Goal: Check status: Verify the current state of an ongoing process or item

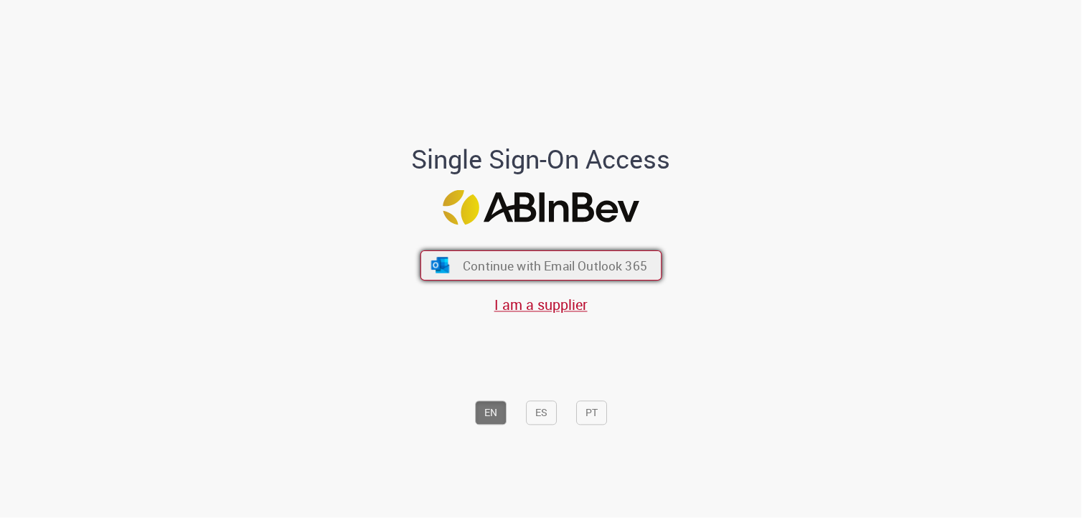
click at [507, 261] on span "Continue with Email Outlook 365" at bounding box center [555, 265] width 184 height 17
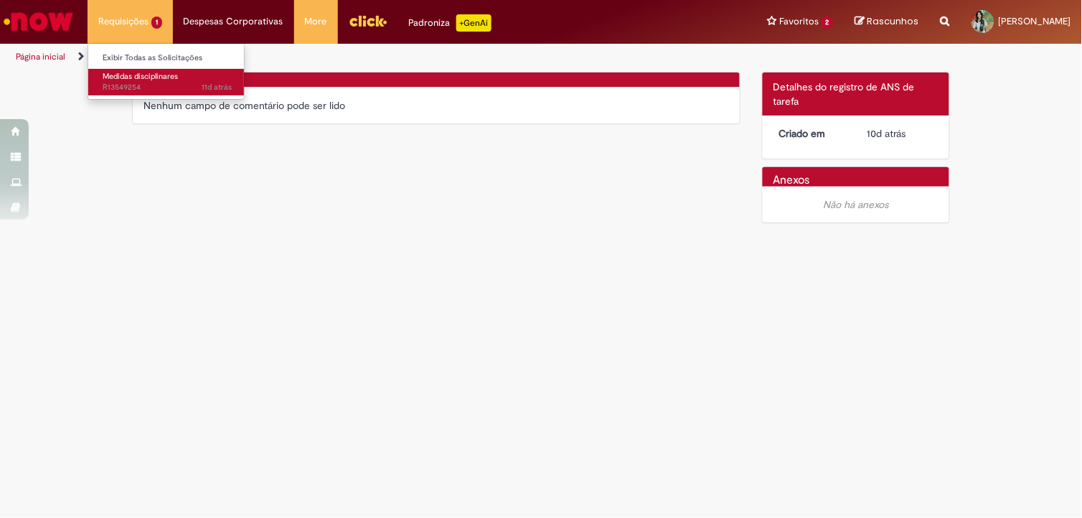
click at [141, 77] on span "Medidas disciplinares" at bounding box center [140, 76] width 75 height 11
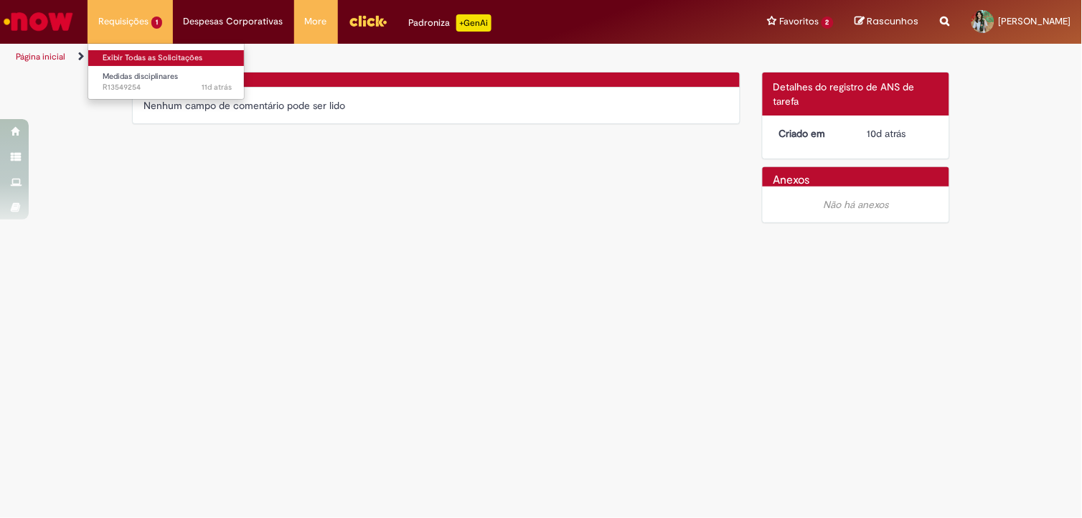
click at [133, 53] on link "Exibir Todas as Solicitações" at bounding box center [167, 58] width 158 height 16
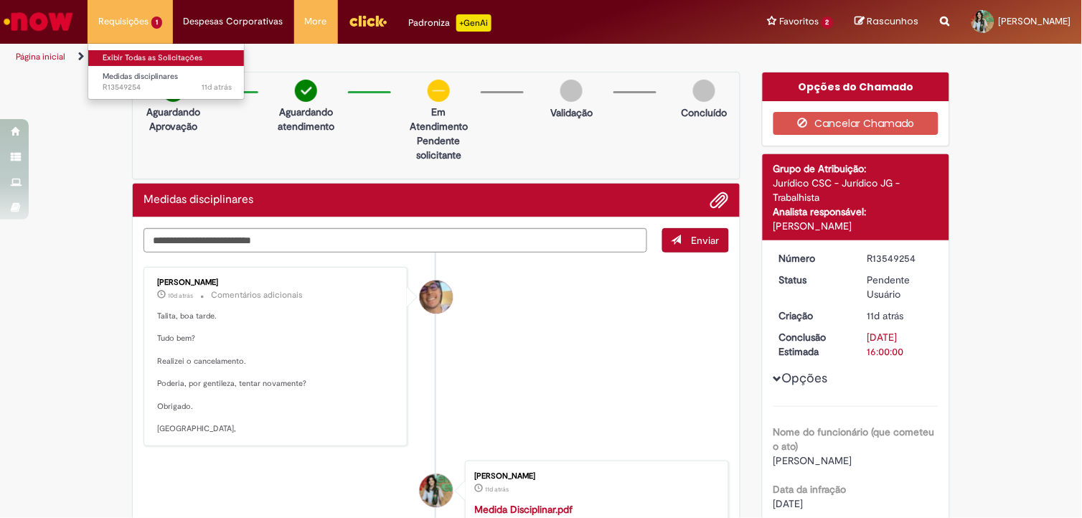
click at [133, 63] on link "Exibir Todas as Solicitações" at bounding box center [167, 58] width 158 height 16
click at [133, 55] on link "Exibir Todas as Solicitações" at bounding box center [167, 58] width 158 height 16
click at [47, 16] on img "Ir para a Homepage" at bounding box center [38, 21] width 74 height 29
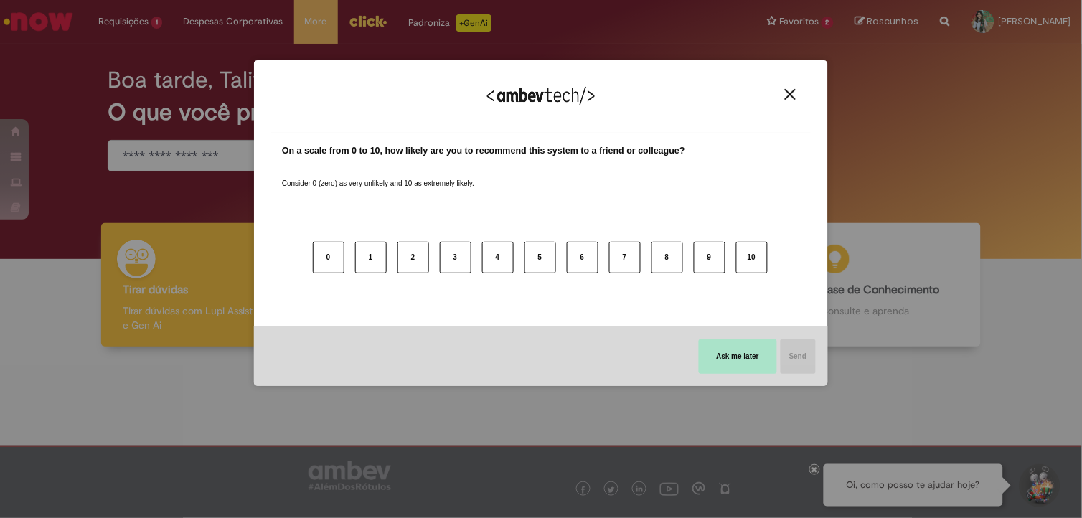
click at [720, 347] on button "Ask me later" at bounding box center [738, 356] width 78 height 34
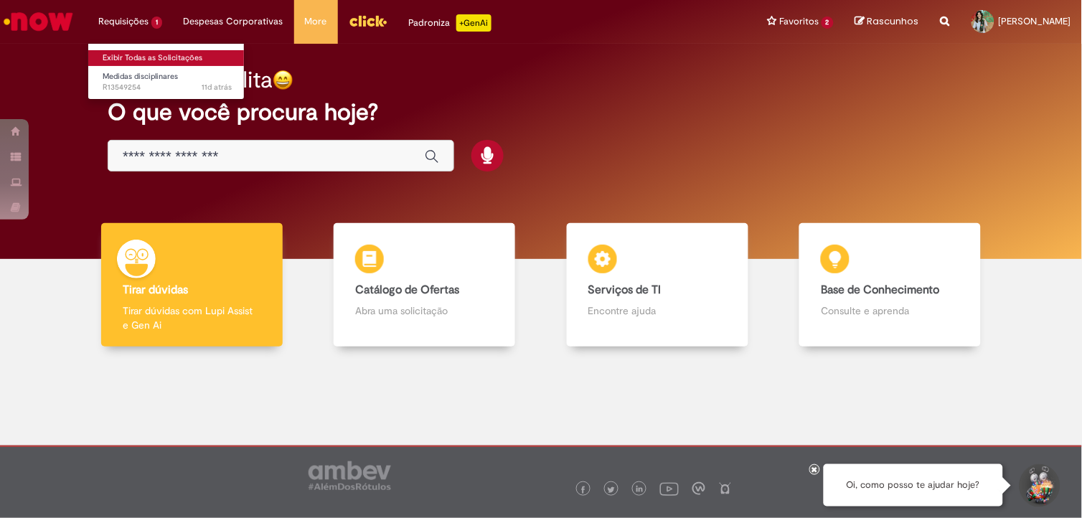
click at [127, 57] on link "Exibir Todas as Solicitações" at bounding box center [167, 58] width 158 height 16
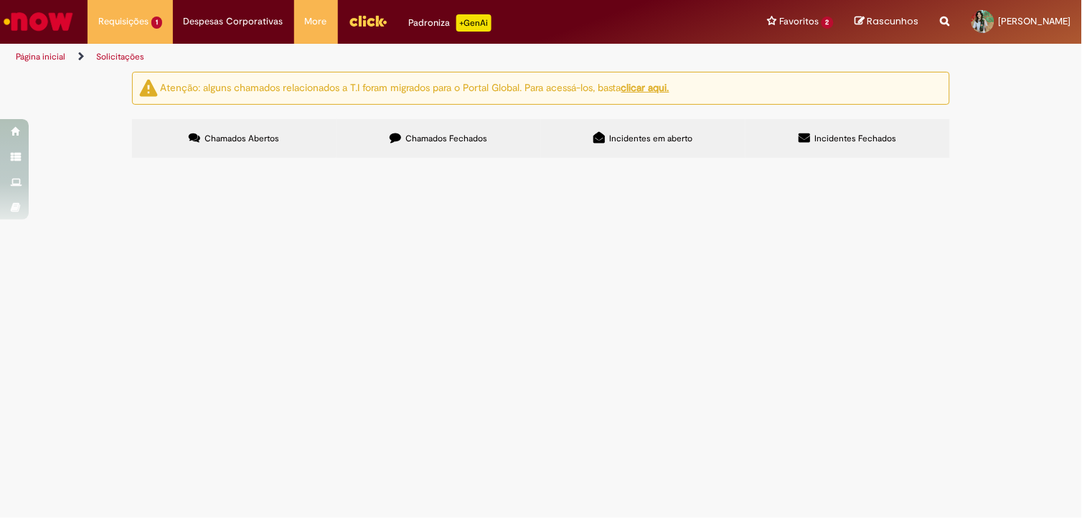
click at [457, 143] on span "Chamados Fechados" at bounding box center [447, 138] width 82 height 11
click at [0, 0] on icon at bounding box center [0, 0] width 0 height 0
click at [979, 162] on div "Atenção: alguns chamados relacionados a T.I foram migrados para o Portal Global…" at bounding box center [541, 117] width 1082 height 90
click at [0, 0] on icon at bounding box center [0, 0] width 0 height 0
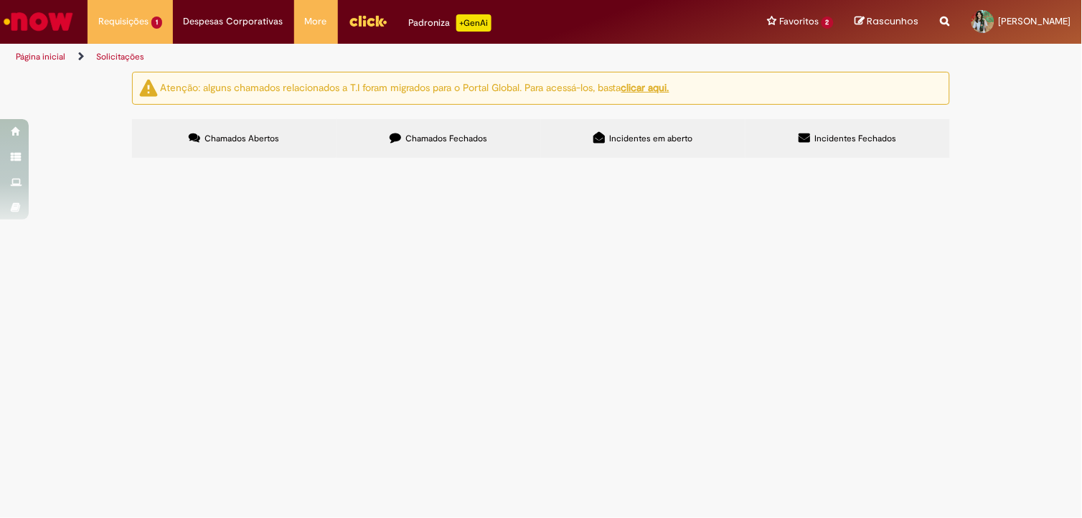
scroll to position [80, 0]
click at [0, 0] on span "Segue orientação do [PERSON_NAME] após chamado de "veículo retido no posto fisc…" at bounding box center [0, 0] width 0 height 0
